Goal: Task Accomplishment & Management: Manage account settings

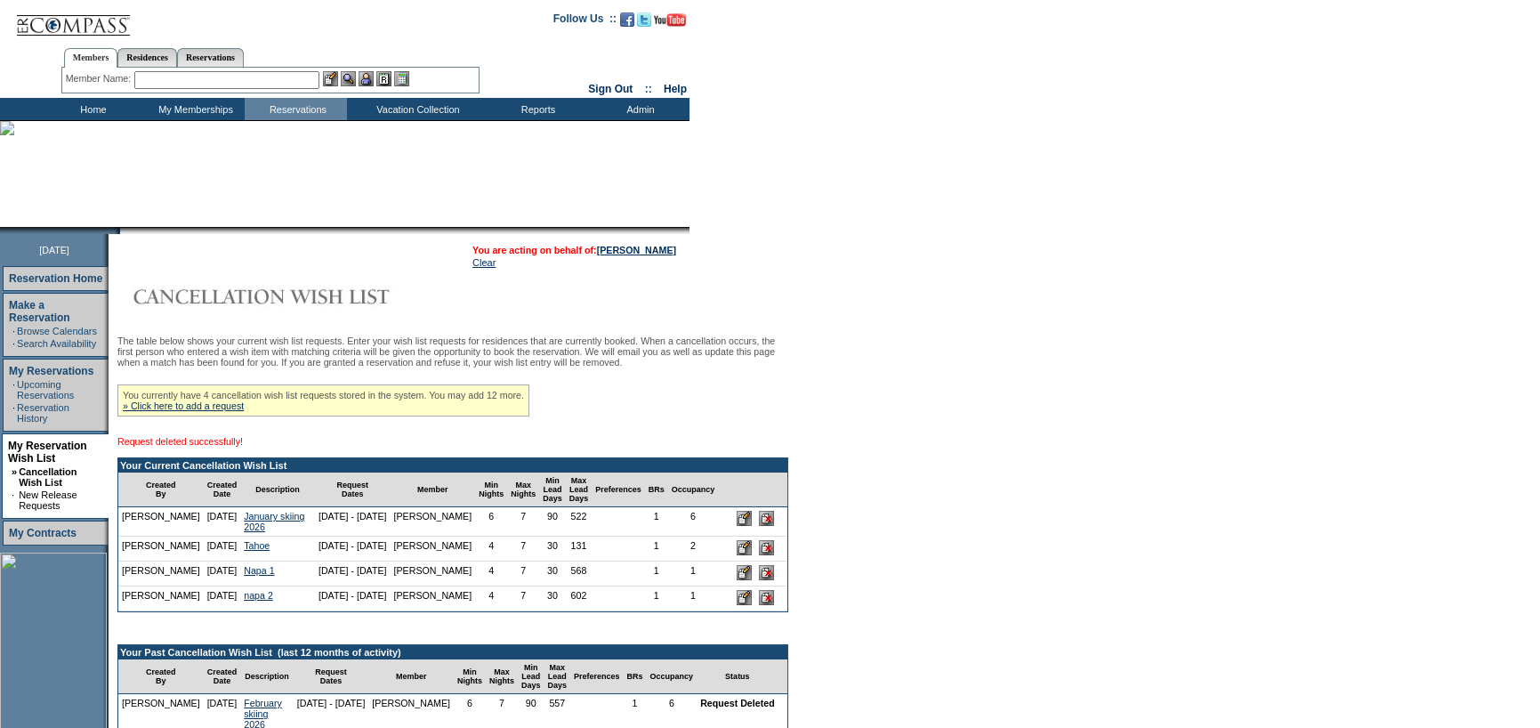
click at [238, 414] on div "You currently have 4 cancellation wish list requests stored in the system. You …" at bounding box center [323, 400] width 412 height 32
click at [204, 79] on input "text" at bounding box center [226, 80] width 185 height 18
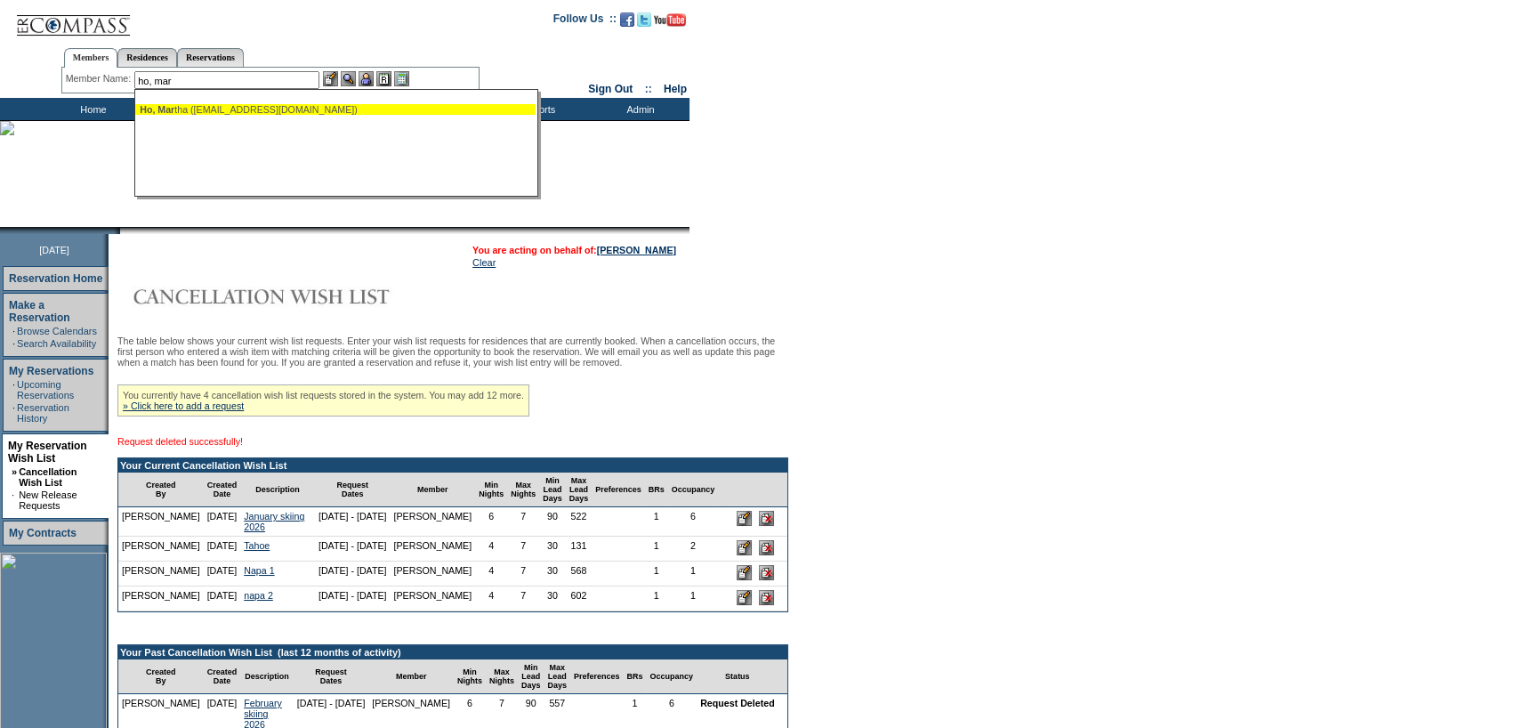
click at [197, 106] on div "Ho, Mar tha ([EMAIL_ADDRESS][DOMAIN_NAME])" at bounding box center [335, 109] width 391 height 11
type input "[PERSON_NAME] ([EMAIL_ADDRESS][DOMAIN_NAME])"
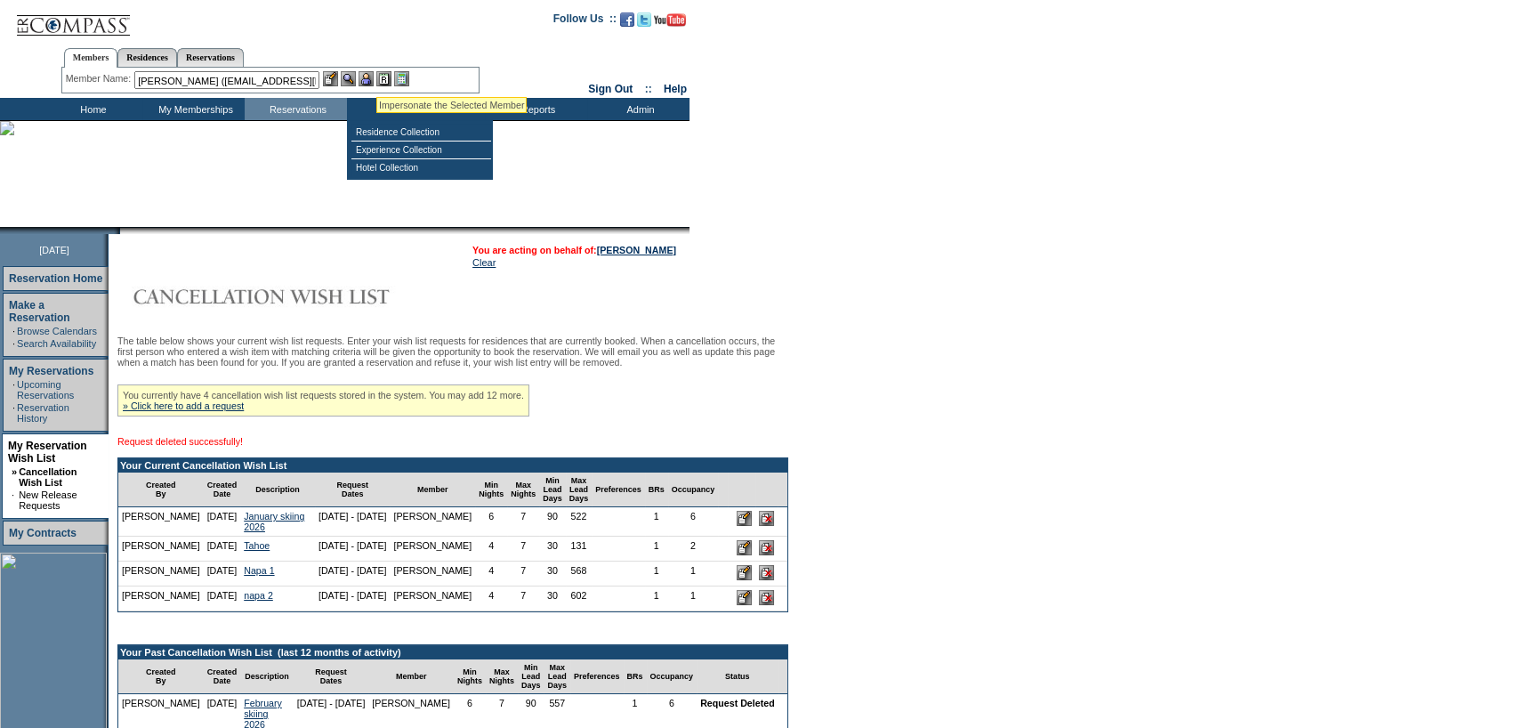
click at [374, 75] on img at bounding box center [365, 78] width 15 height 15
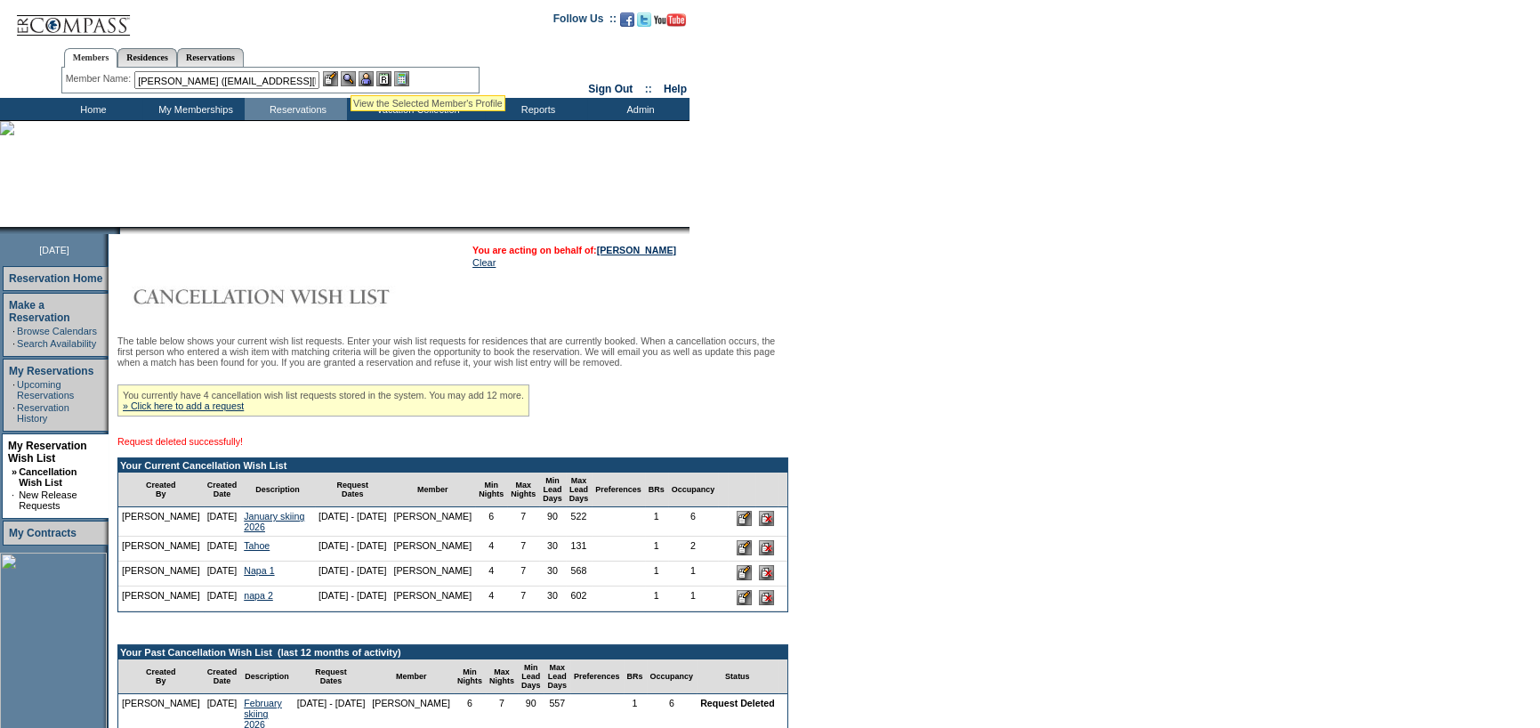
click at [350, 73] on img at bounding box center [348, 78] width 15 height 15
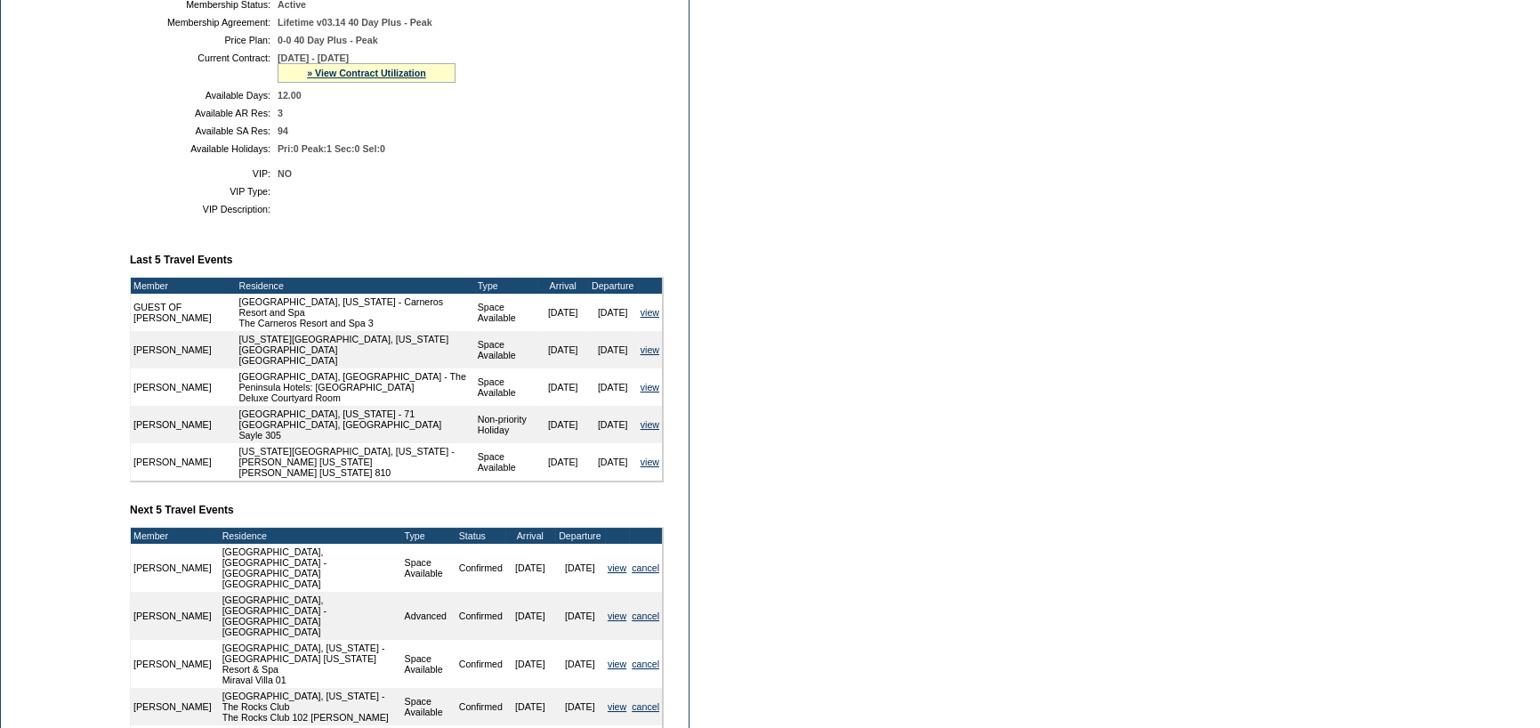
scroll to position [534, 0]
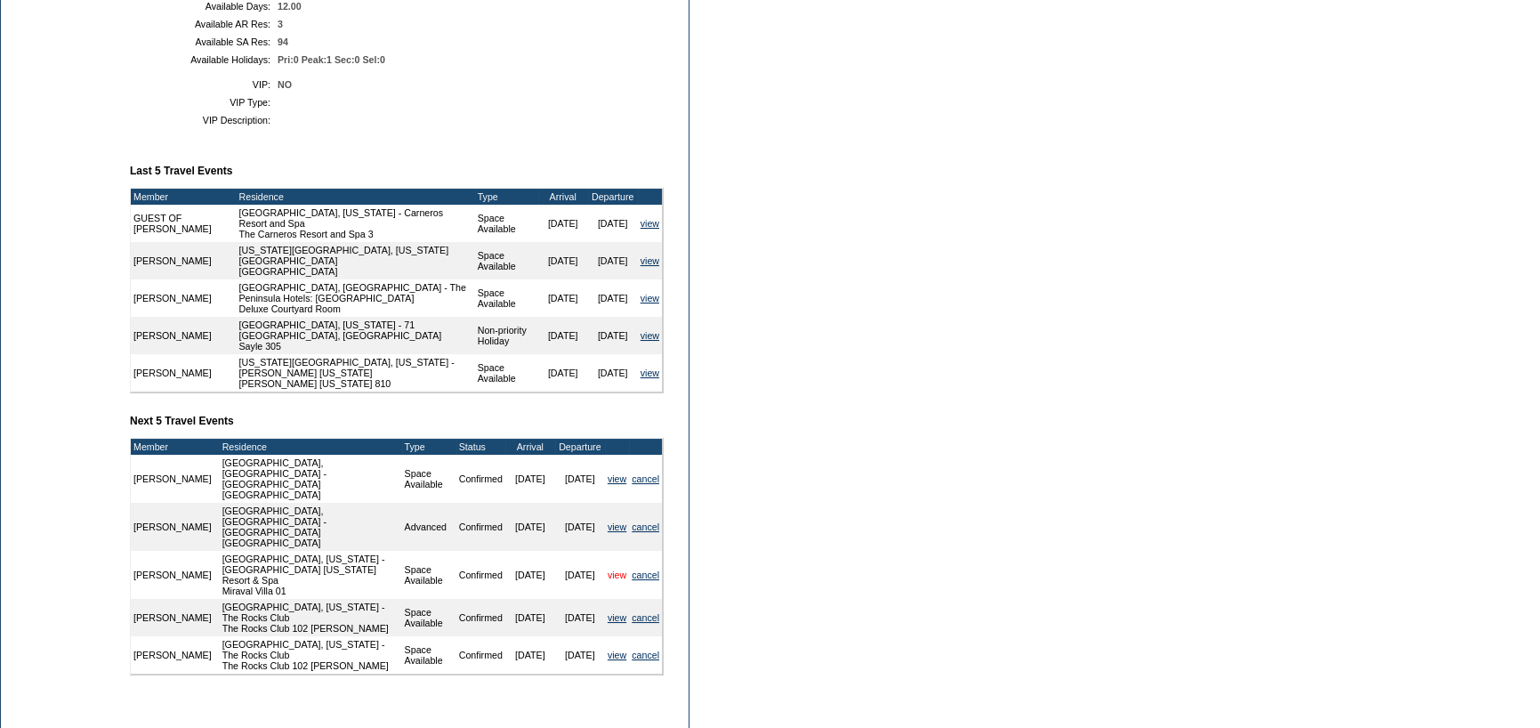
click at [607, 580] on link "view" at bounding box center [616, 574] width 19 height 11
